Goal: Task Accomplishment & Management: Manage account settings

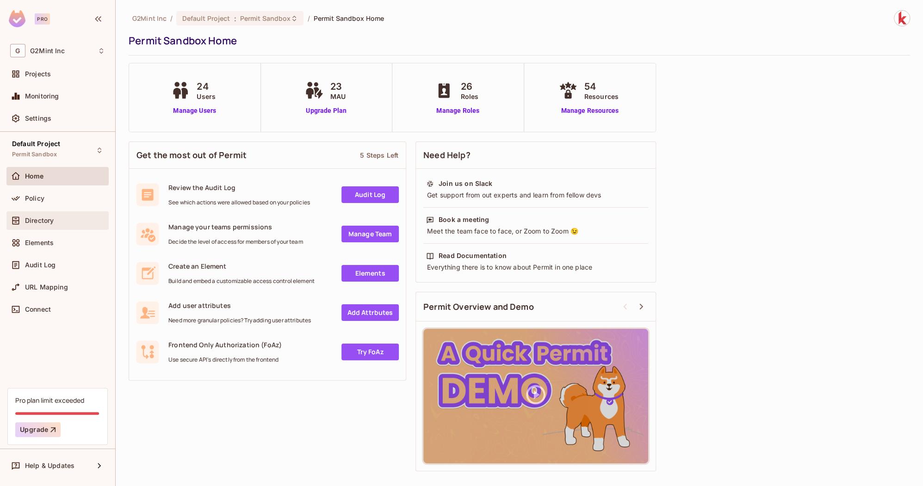
click at [67, 218] on div "Directory" at bounding box center [65, 220] width 80 height 7
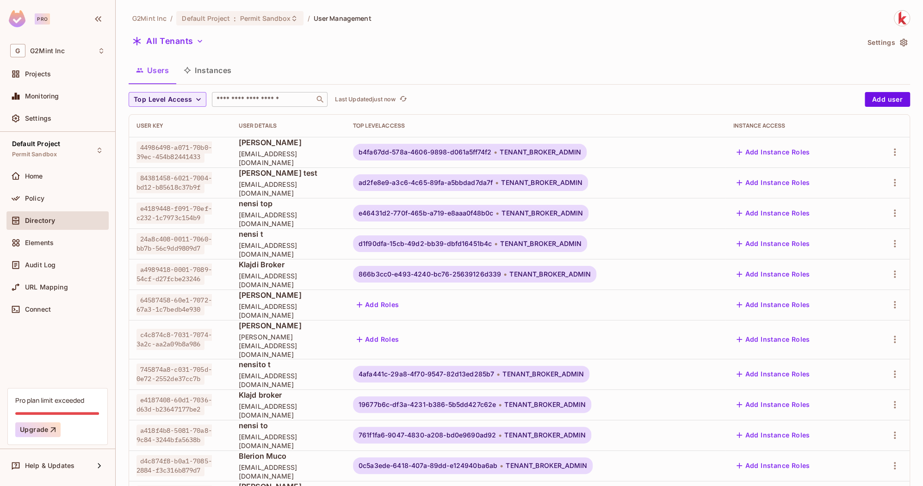
click at [234, 99] on input "text" at bounding box center [263, 99] width 97 height 9
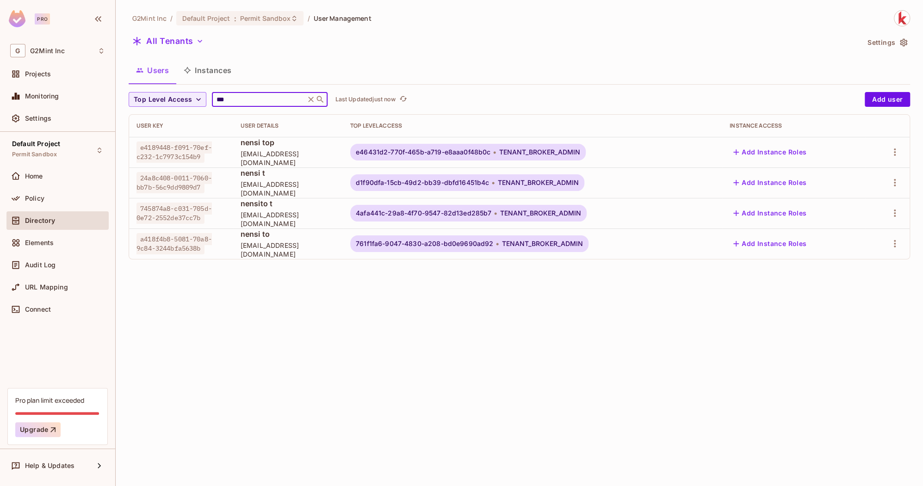
type input "***"
click at [291, 331] on div "G2Mint Inc / Default Project : Permit Sandbox / User Management All Tenants Set…" at bounding box center [519, 243] width 807 height 486
click at [900, 212] on button "button" at bounding box center [894, 213] width 15 height 15
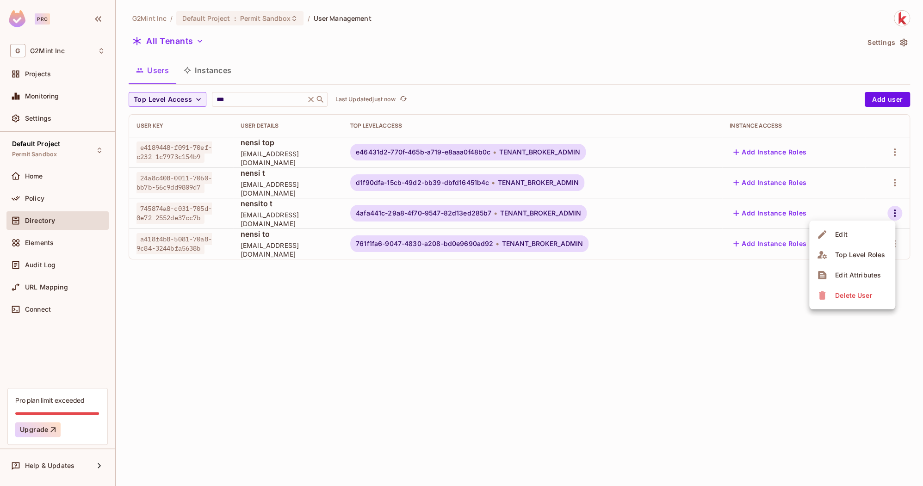
click at [505, 212] on div at bounding box center [461, 243] width 923 height 486
copy span "4afa441c-29a8-4f70-9547-82d13ed285b7"
drag, startPoint x: 502, startPoint y: 214, endPoint x: 362, endPoint y: 213, distance: 140.1
click at [362, 213] on div "4afa441c-29a8-4f70-9547-82d13ed285b7 TENANT_BROKER_ADMIN" at bounding box center [468, 213] width 236 height 17
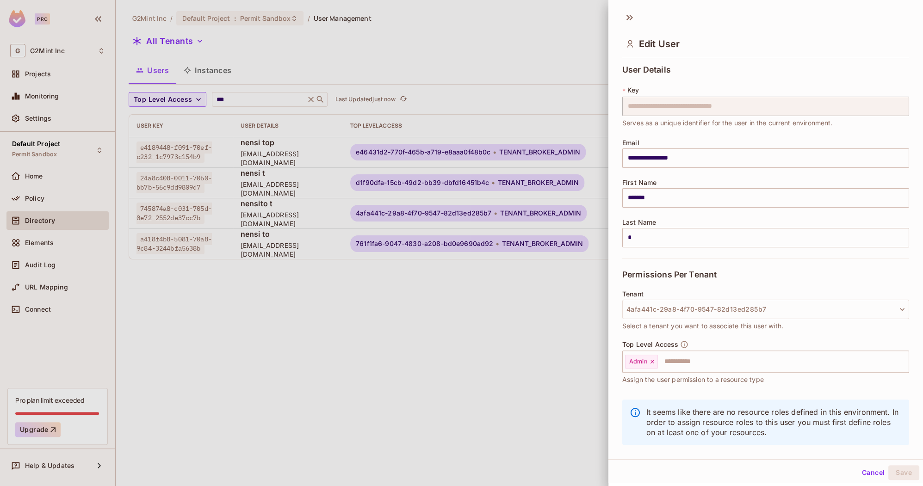
click at [461, 67] on div at bounding box center [461, 243] width 923 height 486
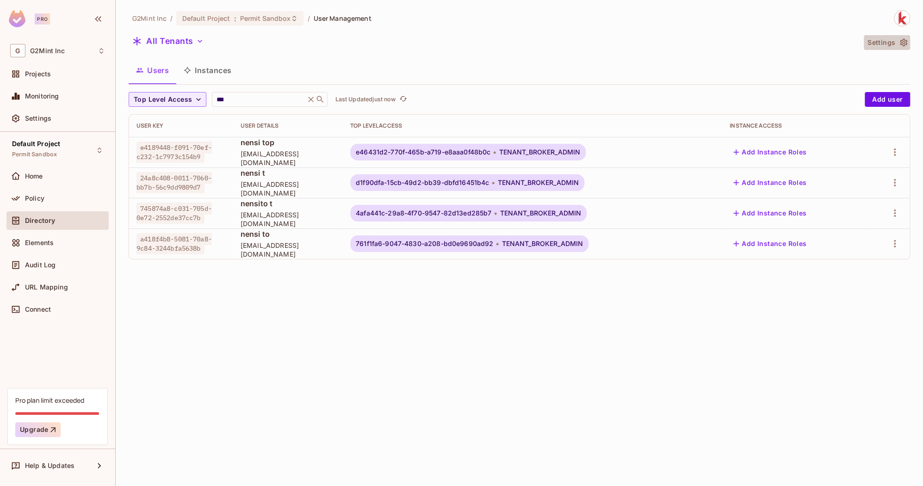
click at [882, 42] on button "Settings" at bounding box center [886, 42] width 46 height 15
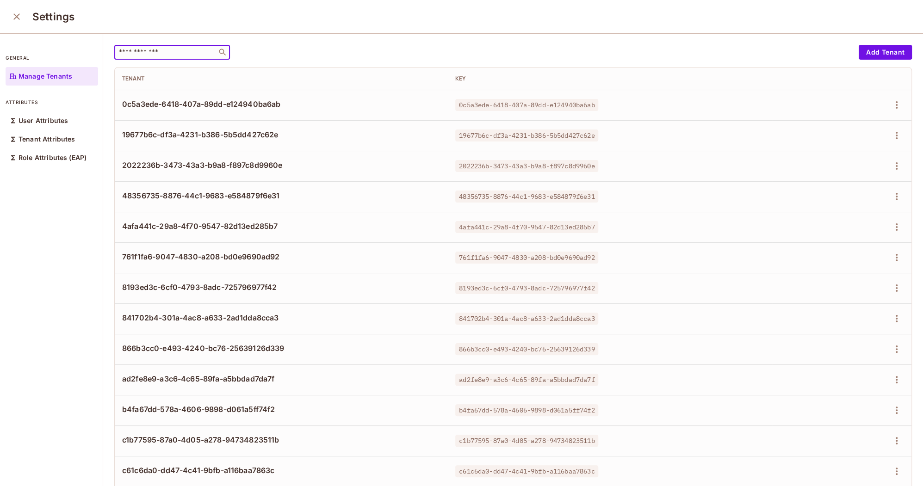
click at [129, 52] on input "text" at bounding box center [165, 52] width 97 height 9
paste input "**********"
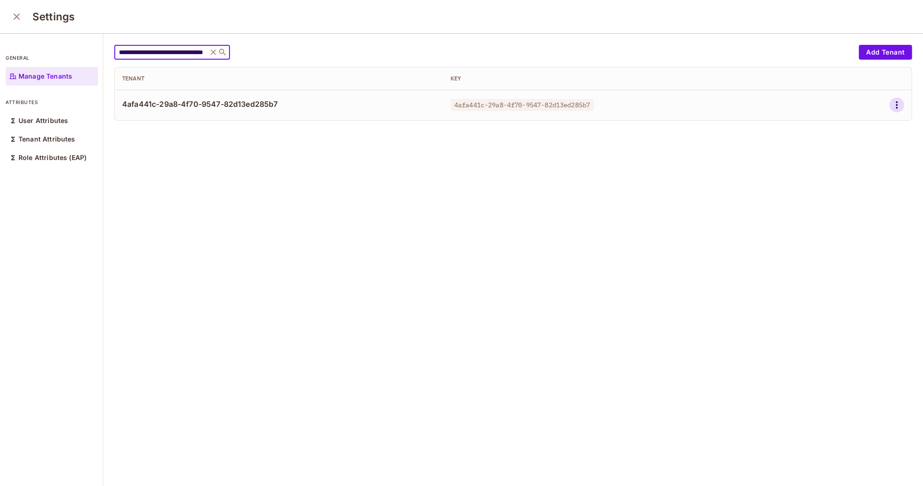
type input "**********"
click at [894, 103] on icon "button" at bounding box center [896, 104] width 11 height 11
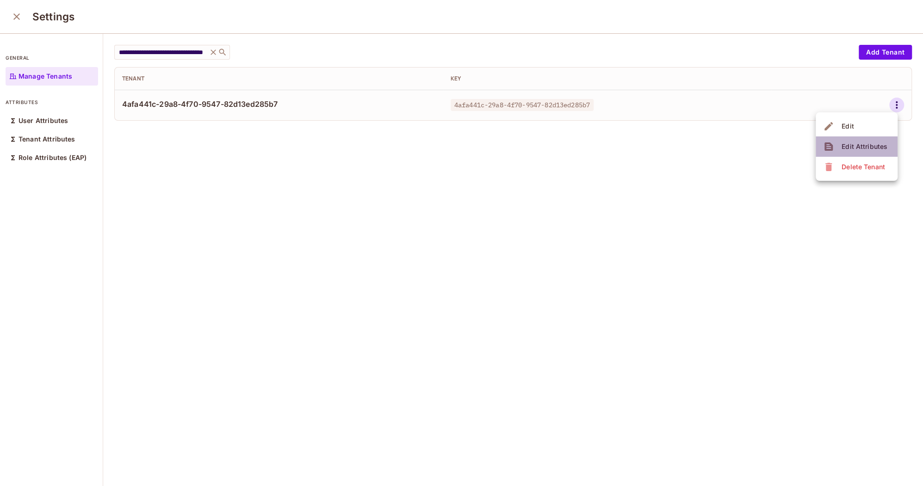
click at [850, 148] on div "Edit Attributes" at bounding box center [864, 146] width 46 height 9
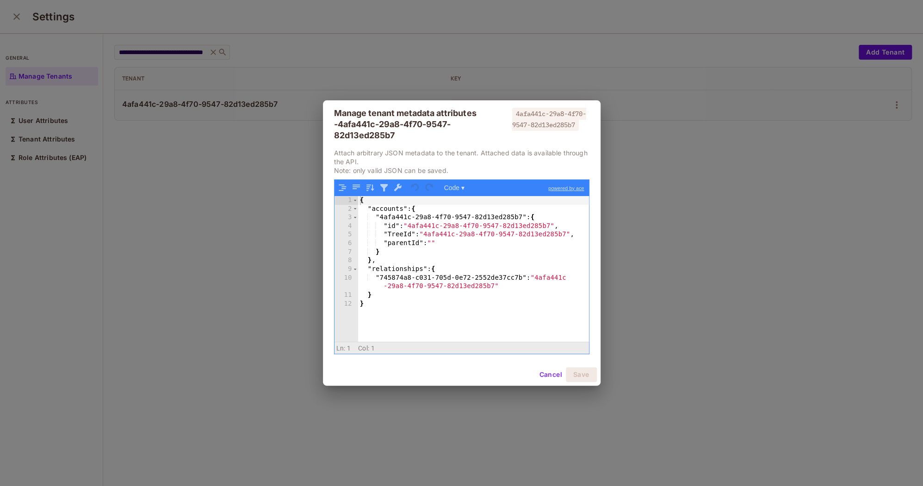
click at [412, 127] on div "Manage tenant metadata attributes - 4afa441c-29a8-4f70-9547-82d13ed285b7" at bounding box center [422, 124] width 176 height 33
